Goal: Use online tool/utility: Utilize a website feature to perform a specific function

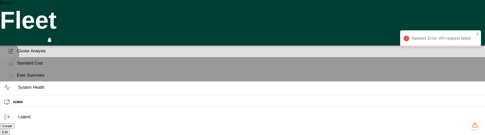
click at [17, 54] on span "Cluster Analysis" at bounding box center [249, 51] width 464 height 6
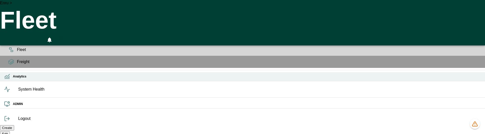
click at [8, 80] on icon at bounding box center [7, 77] width 6 height 6
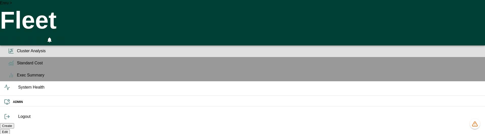
click at [17, 54] on span "Cluster Analysis" at bounding box center [249, 51] width 464 height 6
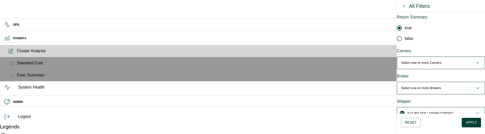
scroll to position [52, 0]
click at [431, 60] on p "Select one or more Carriers" at bounding box center [421, 62] width 40 height 5
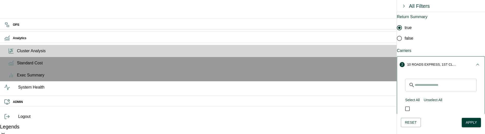
click at [422, 59] on button "2 10 ROADS EXPRESS, 1ST CLASS EXPRESS INC" at bounding box center [441, 65] width 88 height 16
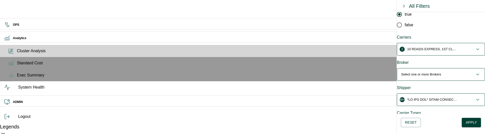
click at [419, 72] on p "Select one or more Brokers" at bounding box center [421, 74] width 40 height 5
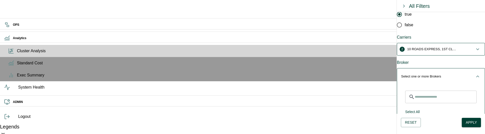
scroll to position [82, 0]
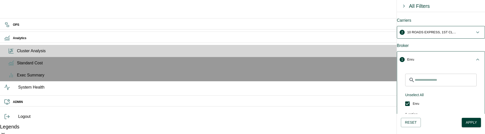
click at [414, 68] on div "​ Unselect All Enru 1 option" at bounding box center [441, 95] width 88 height 54
click at [415, 52] on button "1 Enru" at bounding box center [441, 60] width 88 height 16
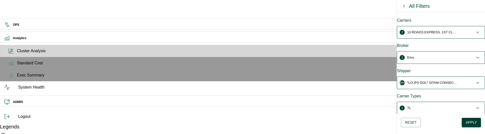
scroll to position [112, 0]
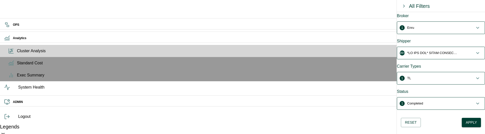
click at [416, 76] on span "1 TL" at bounding box center [438, 78] width 74 height 5
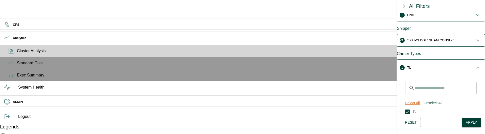
scroll to position [132, 0]
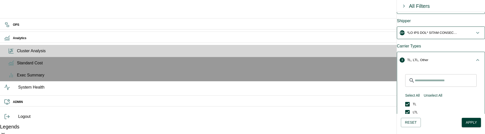
click at [414, 58] on p "TL, LTL, Other" at bounding box center [417, 60] width 21 height 5
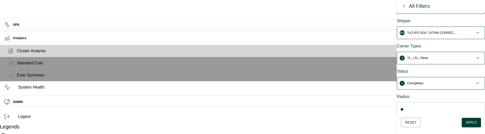
scroll to position [141, 0]
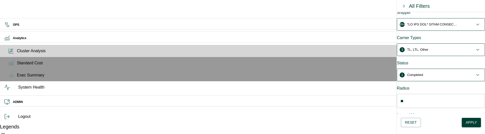
click at [418, 69] on button "1 Completed" at bounding box center [441, 75] width 88 height 12
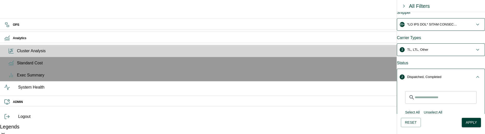
click at [421, 69] on button "2 Dispatched, Completed" at bounding box center [441, 77] width 88 height 16
click at [469, 119] on button "Apply" at bounding box center [471, 122] width 19 height 9
